Goal: Information Seeking & Learning: Learn about a topic

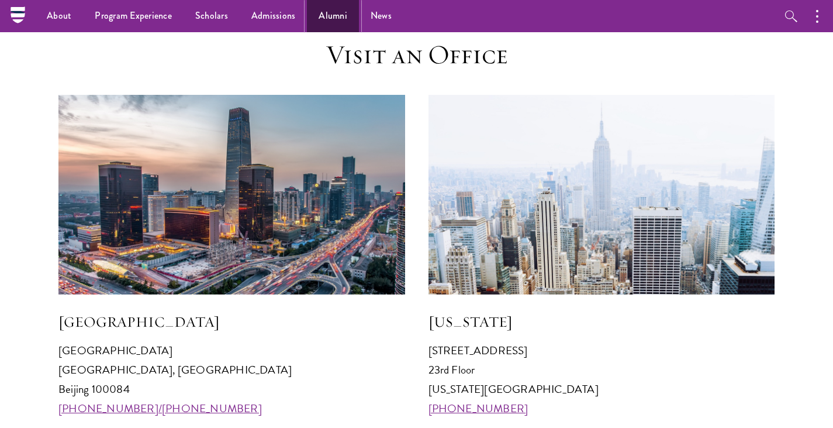
click at [323, 16] on link "Alumni" at bounding box center [333, 16] width 52 height 32
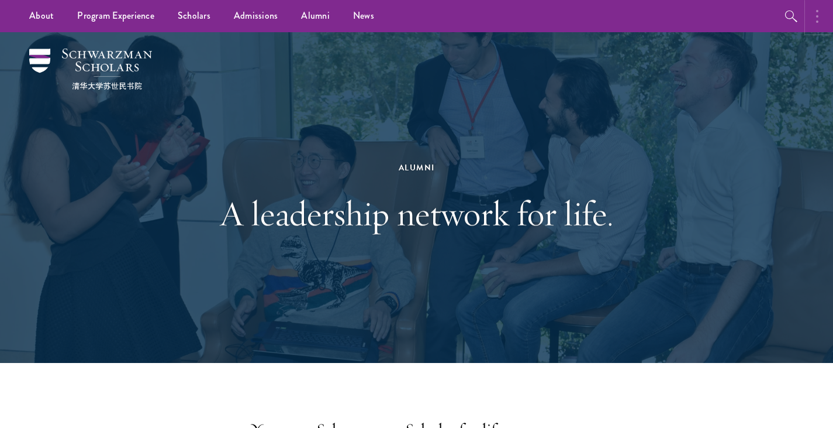
click at [822, 23] on button "button" at bounding box center [821, 16] width 26 height 32
click at [40, 68] on img at bounding box center [90, 69] width 123 height 41
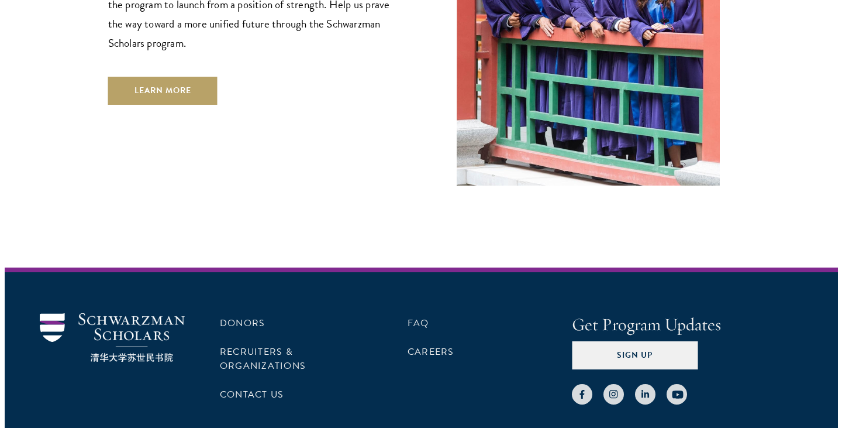
scroll to position [3514, 0]
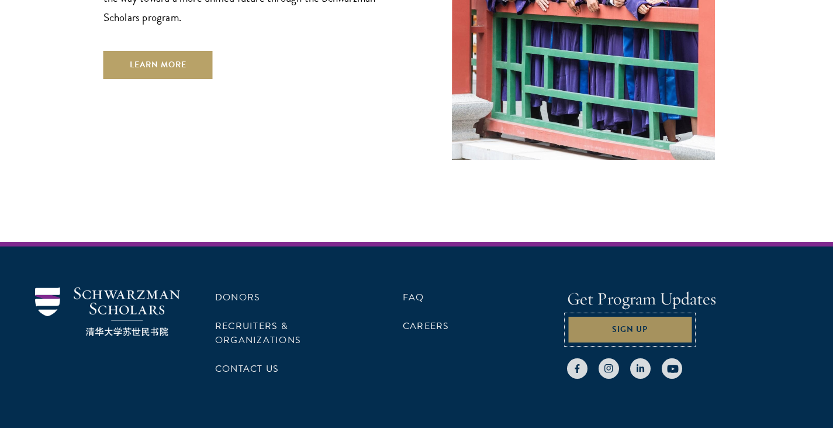
click at [647, 315] on button "Sign Up" at bounding box center [630, 329] width 126 height 28
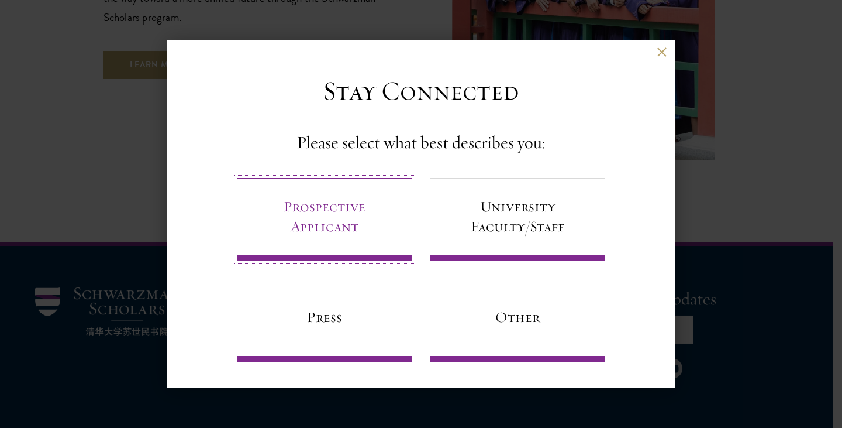
click at [381, 217] on link "Prospective Applicant" at bounding box center [324, 219] width 175 height 83
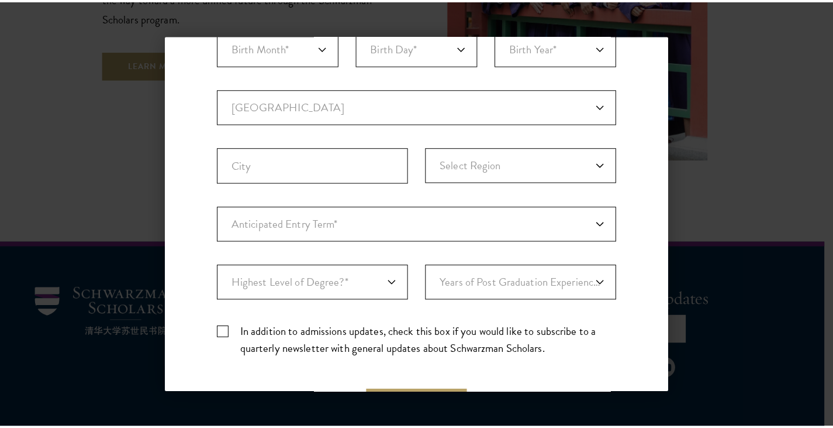
scroll to position [368, 0]
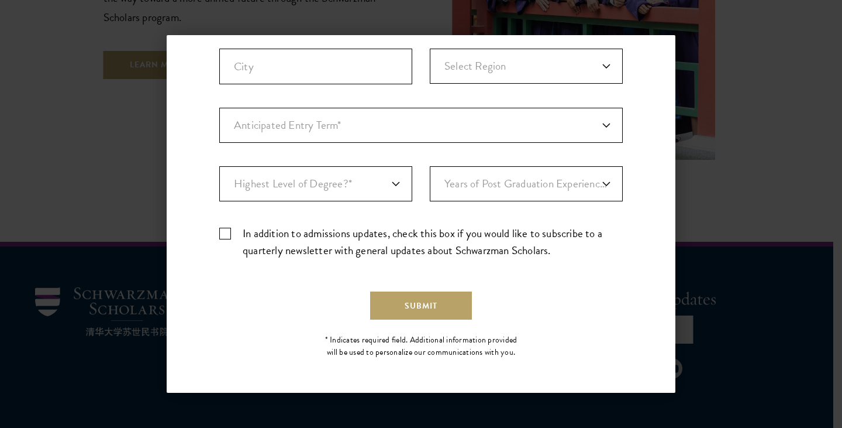
click at [729, 142] on div "Back Stay Connected Please select what best describes you: Prospective Applican…" at bounding box center [421, 213] width 842 height 357
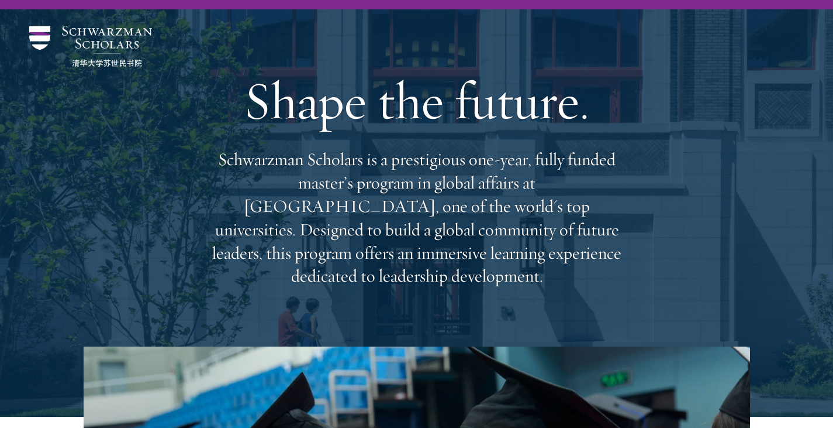
scroll to position [0, 0]
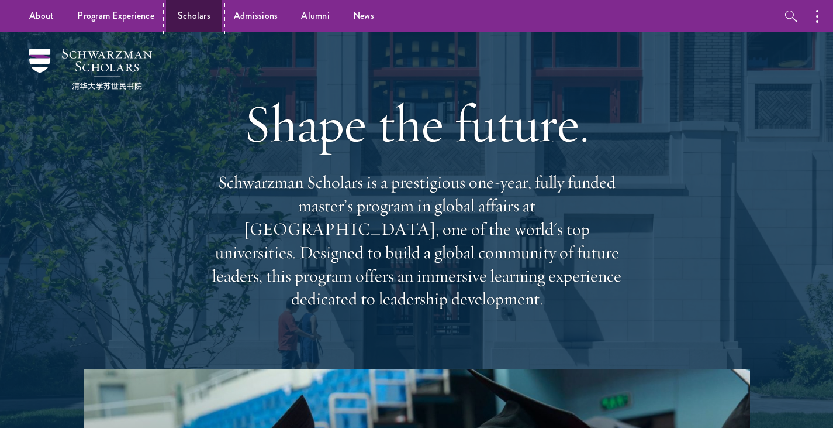
click at [189, 20] on link "Scholars" at bounding box center [194, 16] width 56 height 32
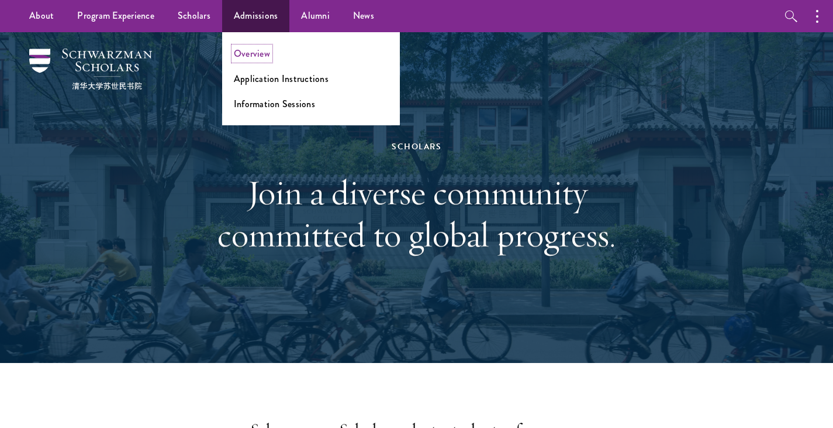
click at [250, 55] on link "Overview" at bounding box center [252, 53] width 36 height 13
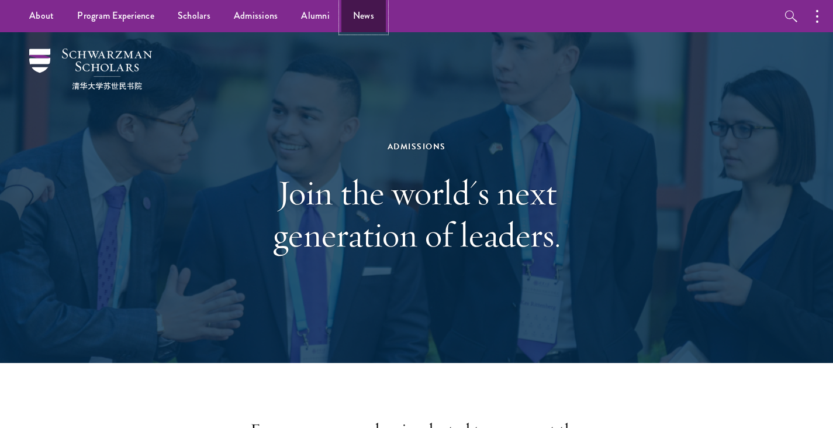
click at [344, 19] on link "News" at bounding box center [364, 16] width 44 height 32
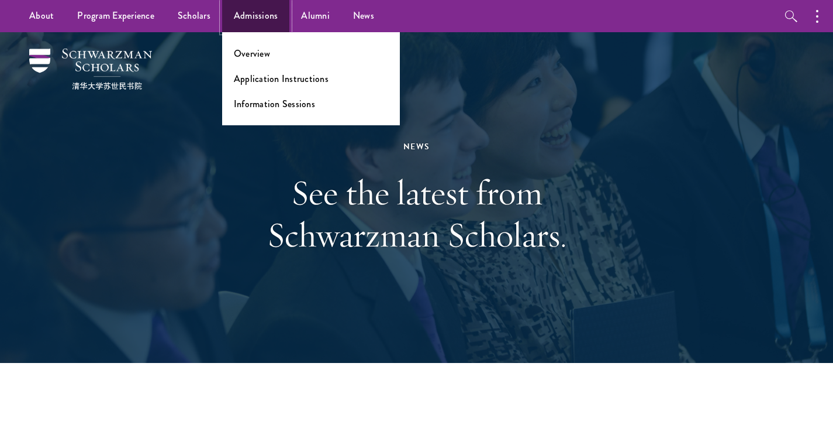
click at [270, 15] on link "Admissions" at bounding box center [256, 16] width 68 height 32
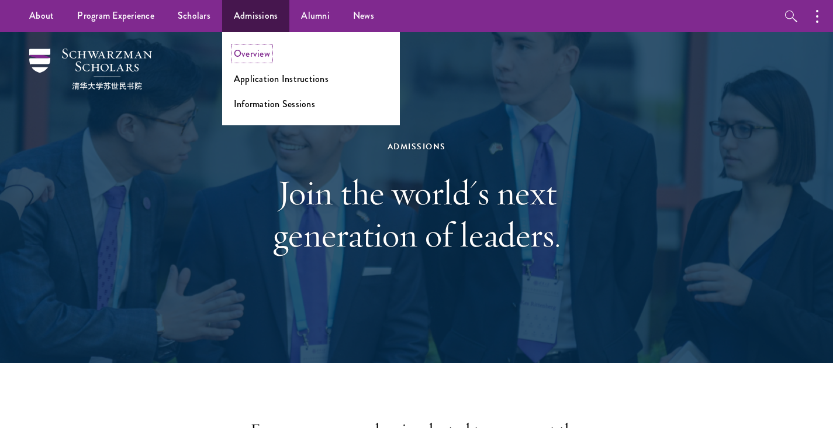
click at [256, 57] on link "Overview" at bounding box center [252, 53] width 36 height 13
